Goal: Information Seeking & Learning: Learn about a topic

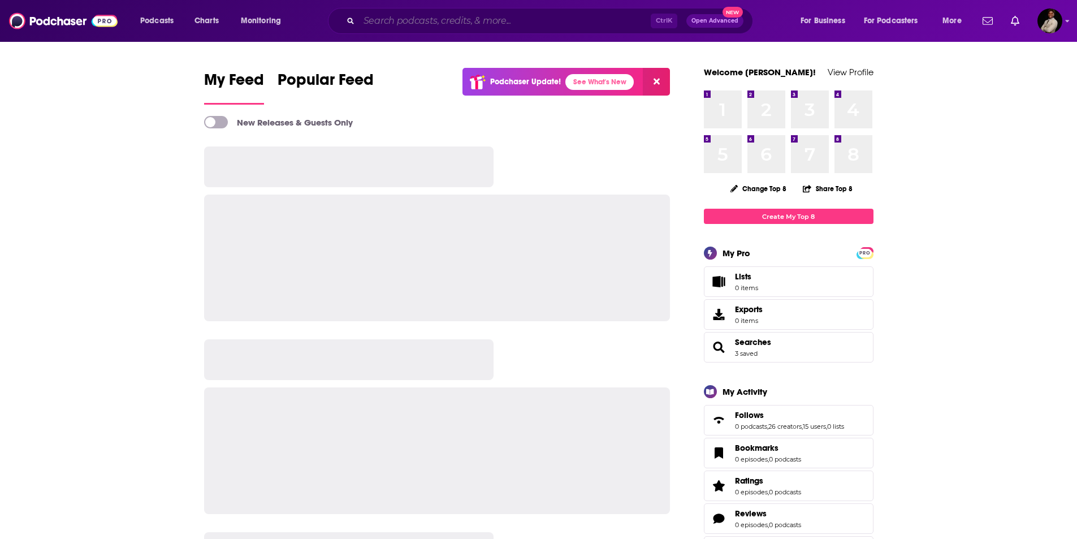
click at [477, 24] on input "Search podcasts, credits, & more..." at bounding box center [505, 21] width 292 height 18
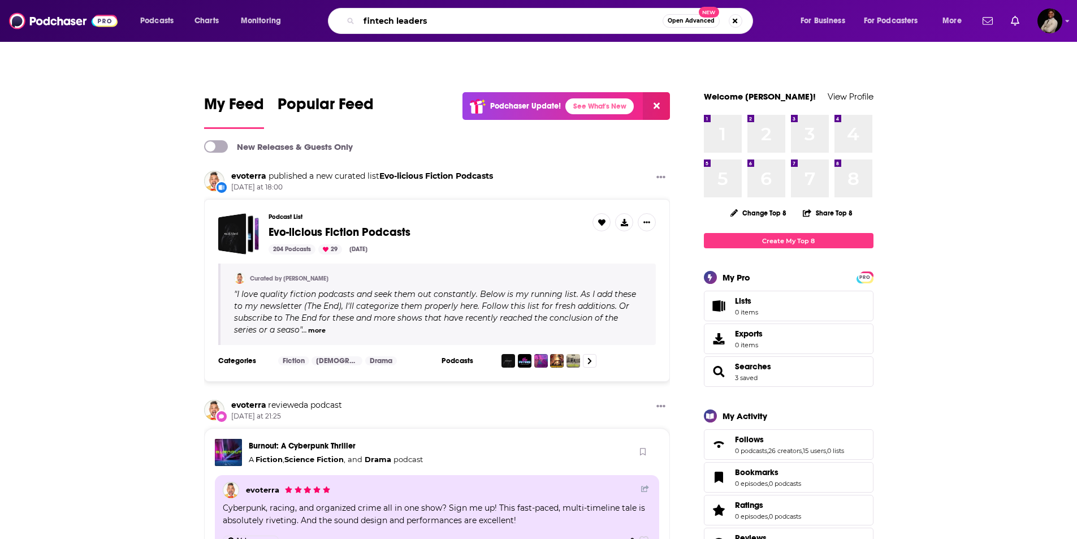
type input "fintech leaders"
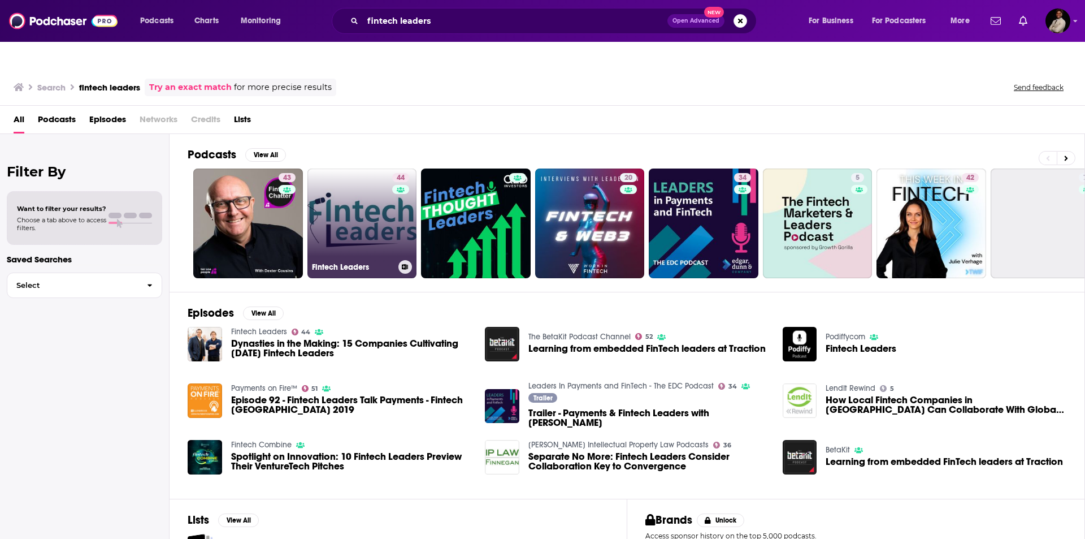
click at [337, 193] on link "44 Fintech Leaders" at bounding box center [362, 223] width 110 height 110
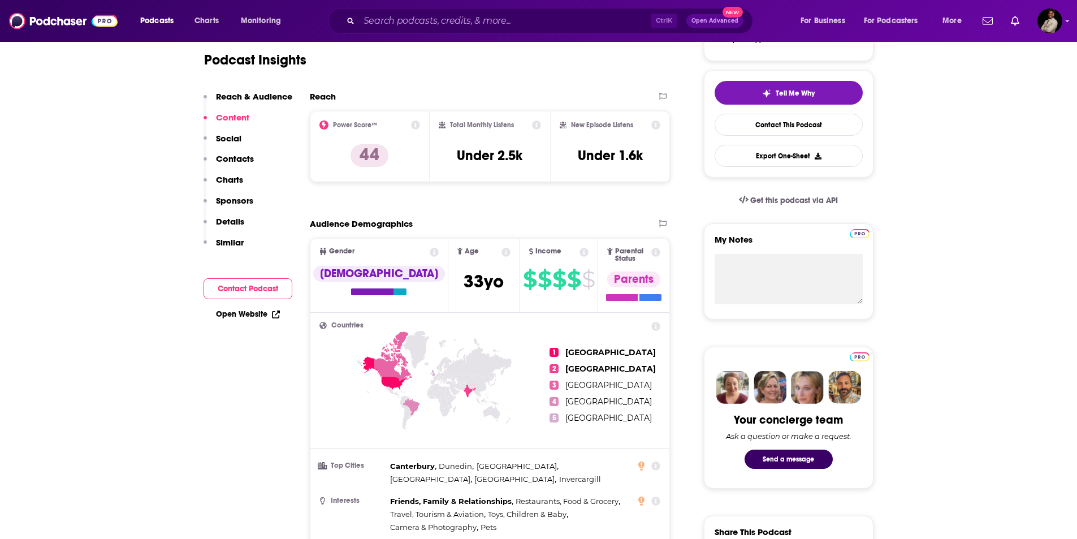
scroll to position [113, 0]
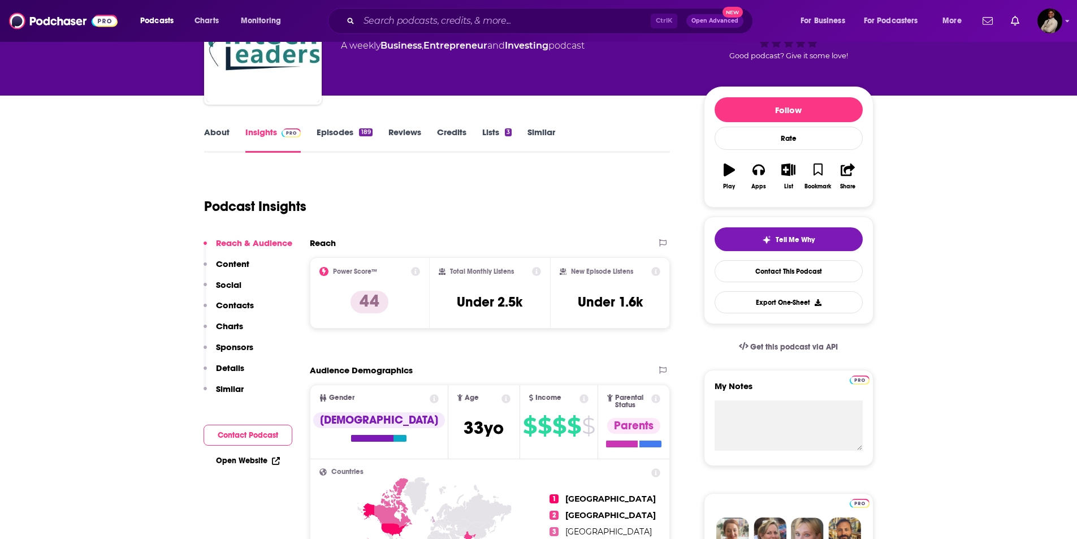
click at [407, 127] on link "Reviews" at bounding box center [404, 140] width 33 height 26
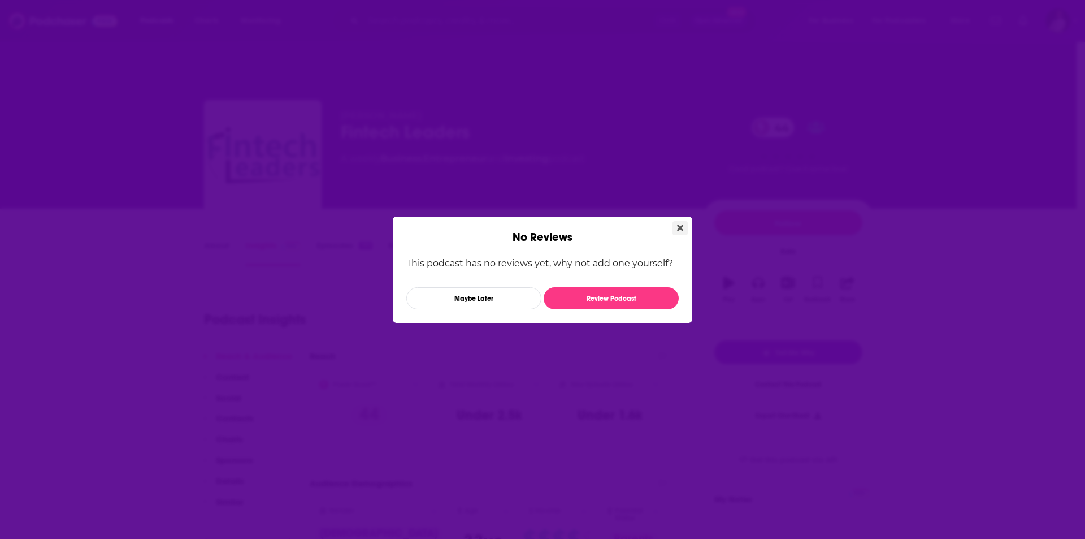
click at [684, 226] on button "Close" at bounding box center [680, 228] width 15 height 14
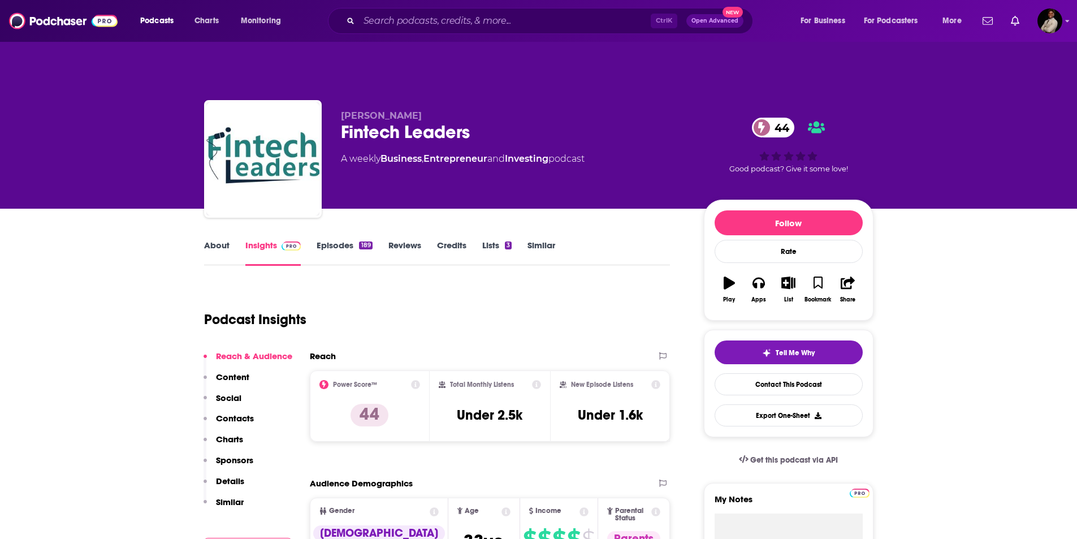
click at [415, 240] on link "Reviews" at bounding box center [404, 253] width 33 height 26
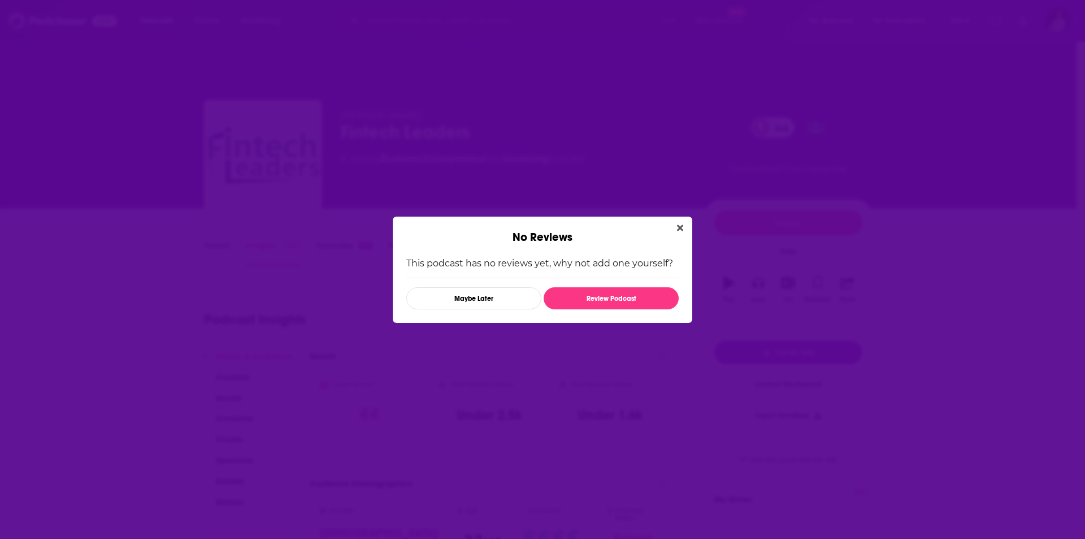
click at [695, 229] on div "No Reviews This podcast has no reviews yet, why not add one yourself? Maybe Lat…" at bounding box center [542, 269] width 1085 height 539
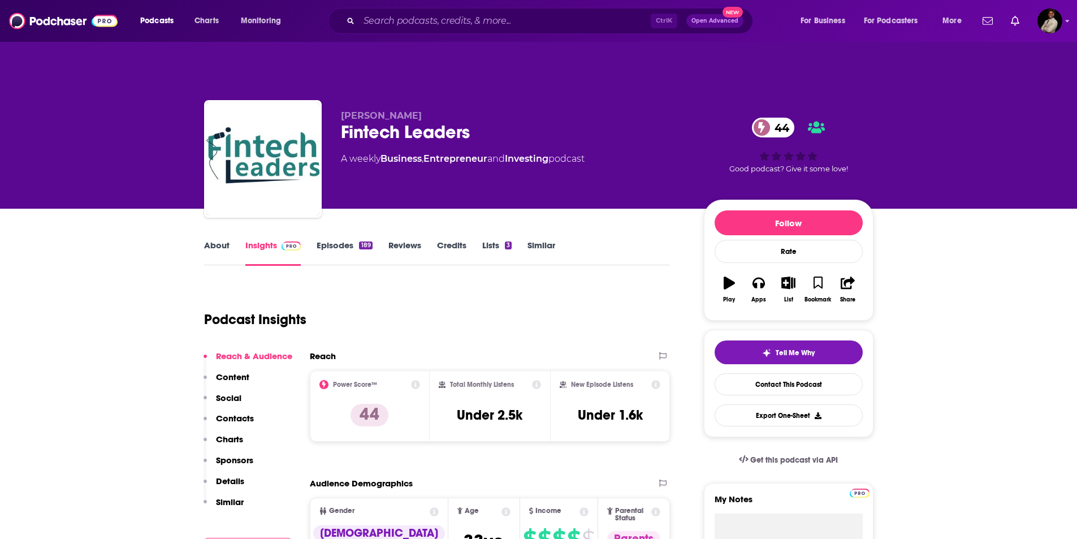
click at [218, 240] on link "About" at bounding box center [216, 253] width 25 height 26
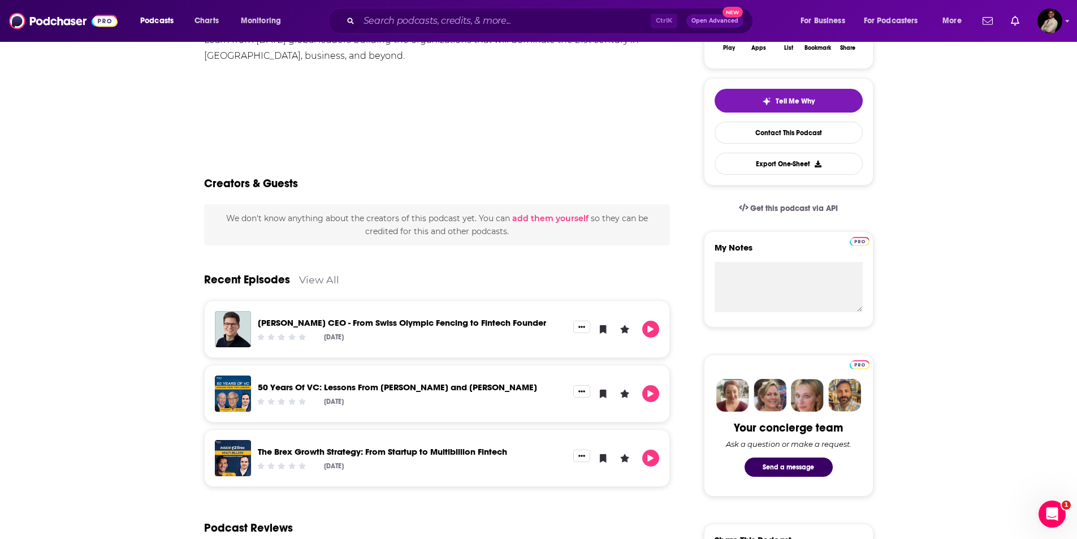
scroll to position [113, 0]
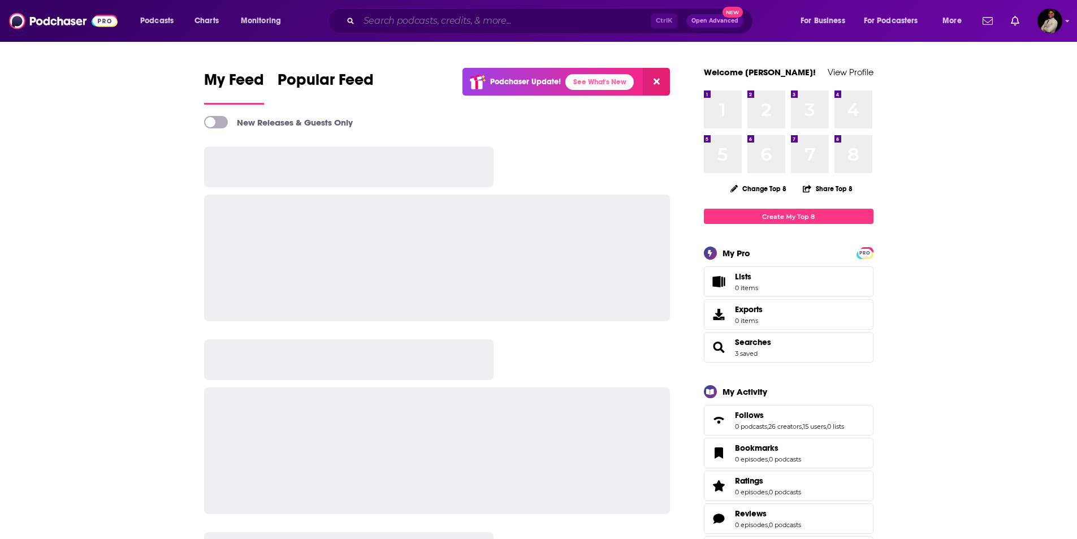
click at [527, 25] on input "Search podcasts, credits, & more..." at bounding box center [505, 21] width 292 height 18
paste input "The Marketing Front Lines: Content Edition"
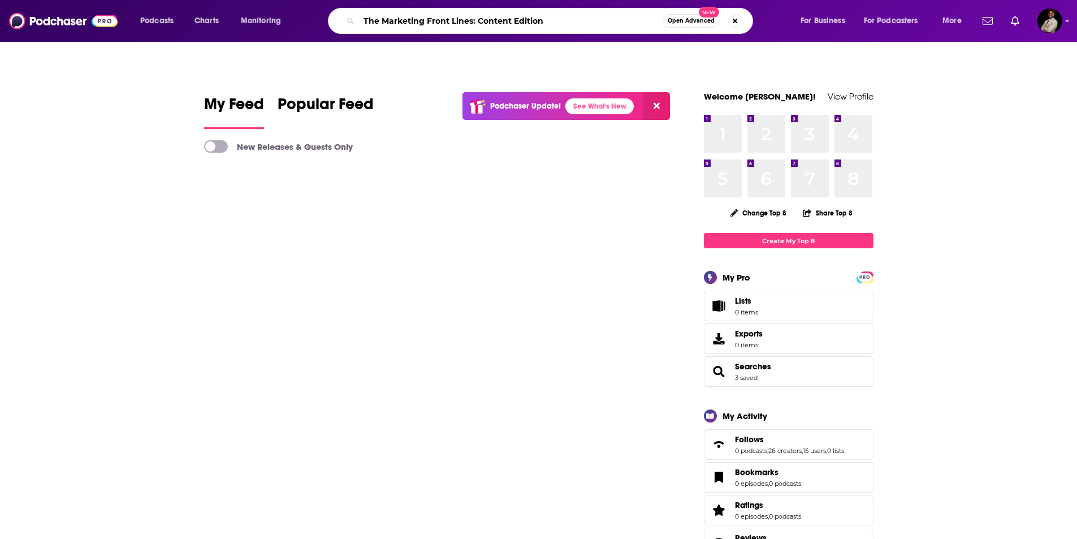
type input "The Marketing Front Lines: Content Edition"
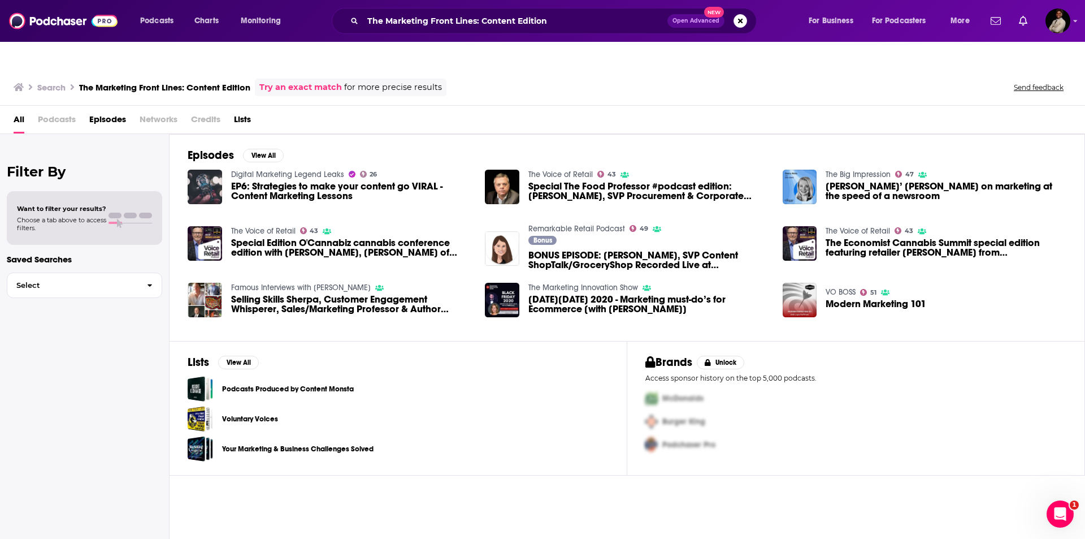
click at [65, 110] on span "Podcasts" at bounding box center [57, 121] width 38 height 23
click at [60, 110] on span "Podcasts" at bounding box center [57, 121] width 38 height 23
click at [573, 79] on div "Search The Marketing Front Lines: Content Edition Try an exact match for more p…" at bounding box center [540, 88] width 1053 height 18
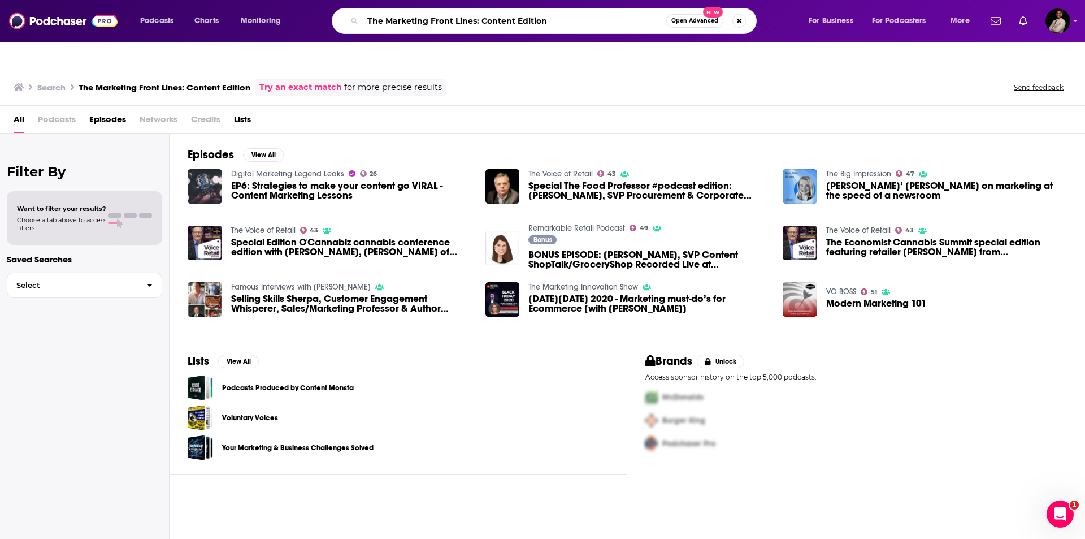
drag, startPoint x: 535, startPoint y: 20, endPoint x: 478, endPoint y: 21, distance: 57.1
click at [478, 21] on input "The Marketing Front Lines: Content Edition" at bounding box center [514, 21] width 303 height 18
type input "The Marketing Front Lines"
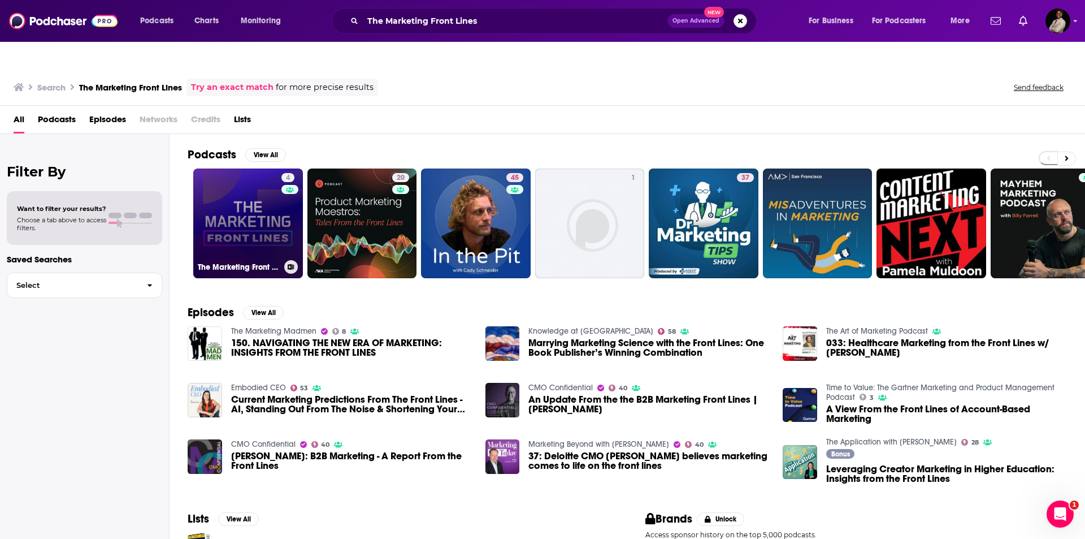
click at [239, 194] on link "4 The Marketing Front Lines" at bounding box center [248, 223] width 110 height 110
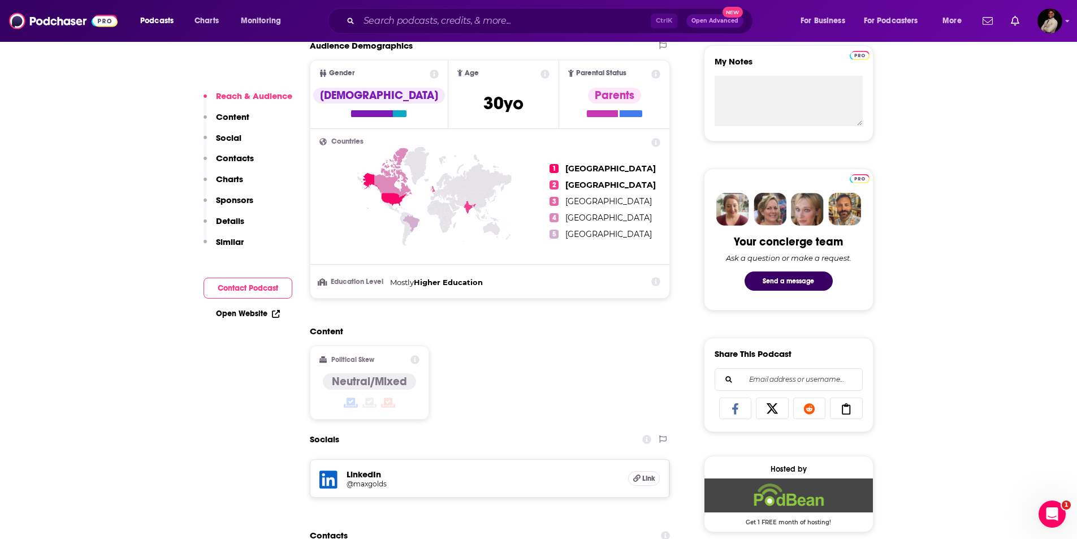
scroll to position [509, 0]
